Goal: Navigation & Orientation: Find specific page/section

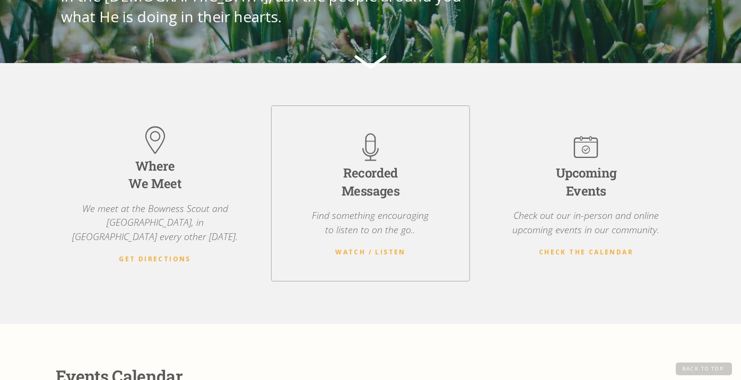
scroll to position [217, 0]
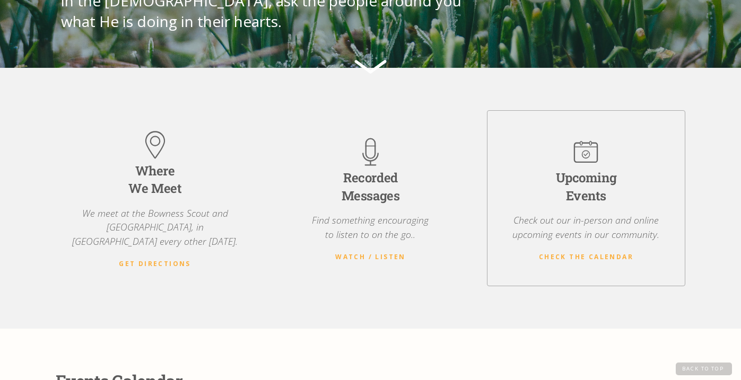
click at [583, 144] on img at bounding box center [586, 152] width 34 height 34
click at [585, 252] on strong "Check the Calendar" at bounding box center [586, 256] width 94 height 9
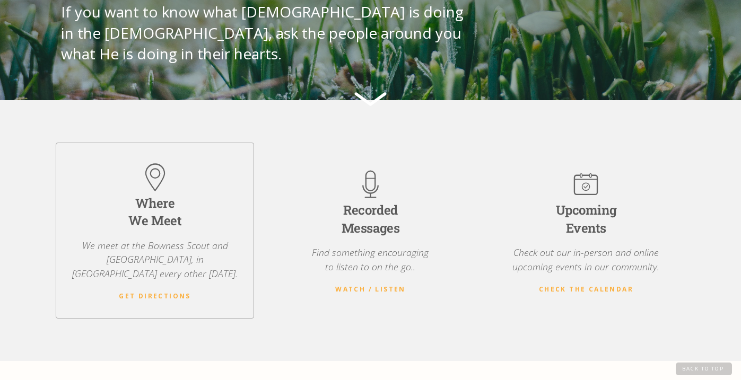
scroll to position [179, 0]
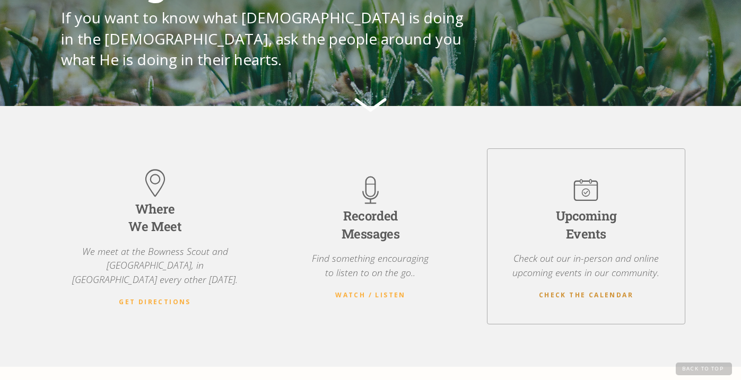
click at [580, 291] on strong "Check the Calendar" at bounding box center [586, 295] width 94 height 9
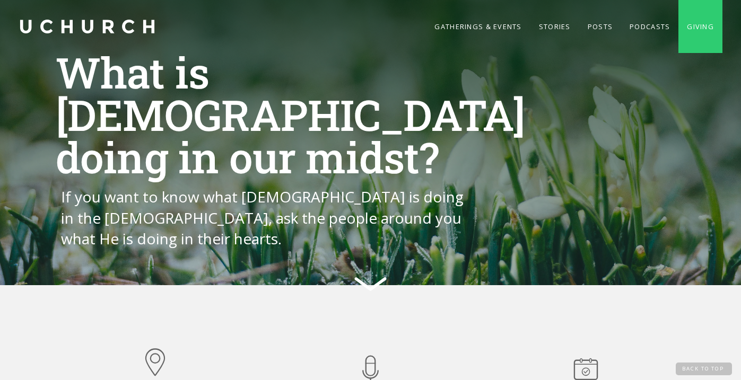
scroll to position [0, 0]
click at [376, 271] on link "Continue on..." at bounding box center [371, 284] width 40 height 27
click at [371, 271] on link "Continue on..." at bounding box center [371, 284] width 40 height 27
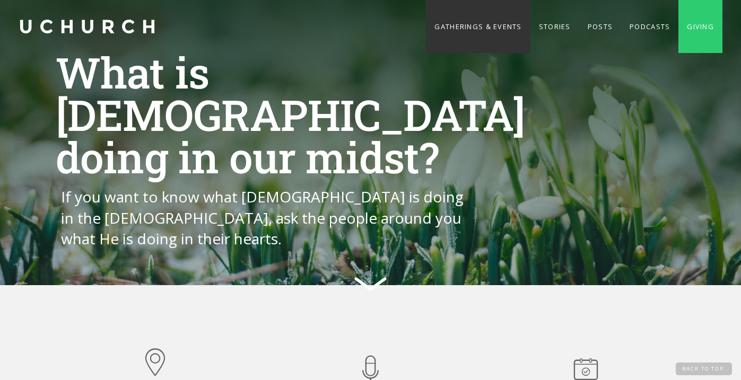
click at [505, 25] on link "Gatherings & Events" at bounding box center [478, 26] width 104 height 53
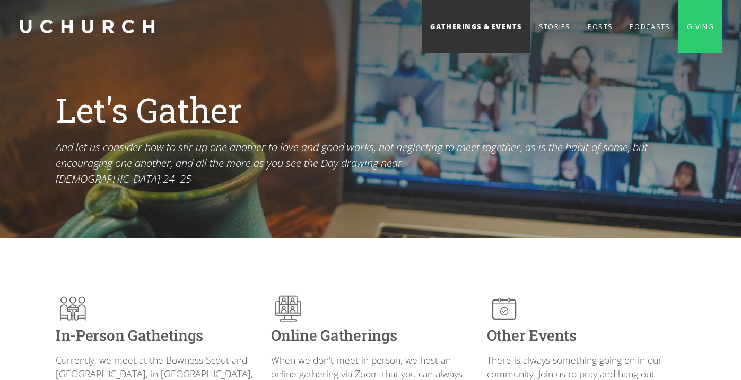
click at [498, 23] on link "Gatherings & Events" at bounding box center [476, 26] width 108 height 53
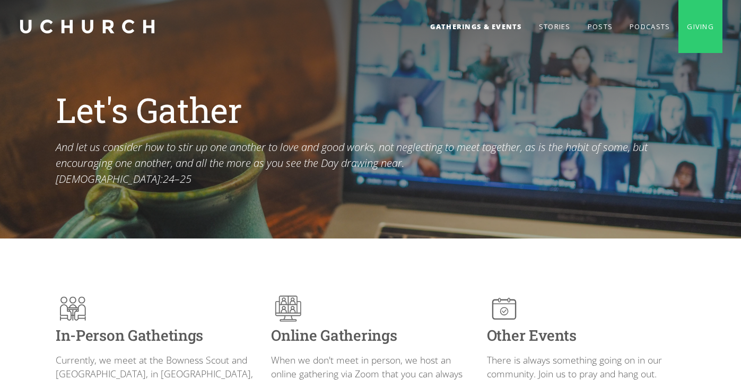
click at [141, 24] on link "home" at bounding box center [88, 26] width 138 height 53
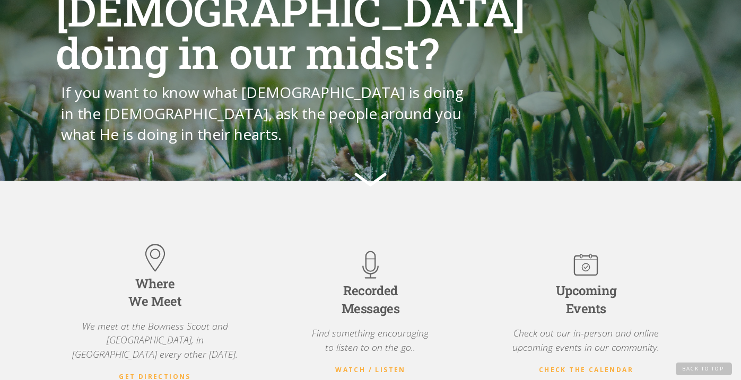
scroll to position [169, 0]
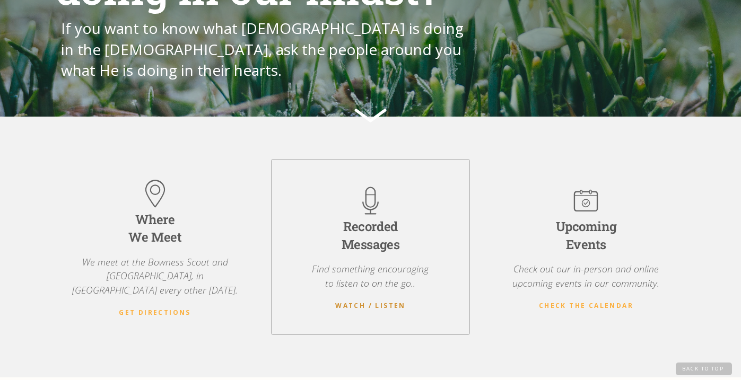
click at [398, 301] on strong "Watch / Listen" at bounding box center [370, 305] width 71 height 9
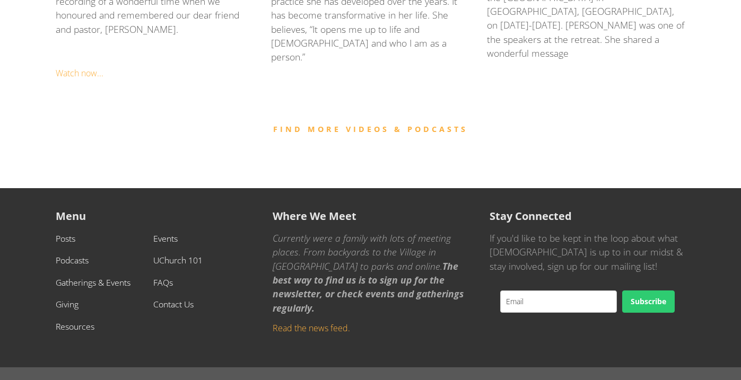
scroll to position [1231, 0]
